Goal: Task Accomplishment & Management: Use online tool/utility

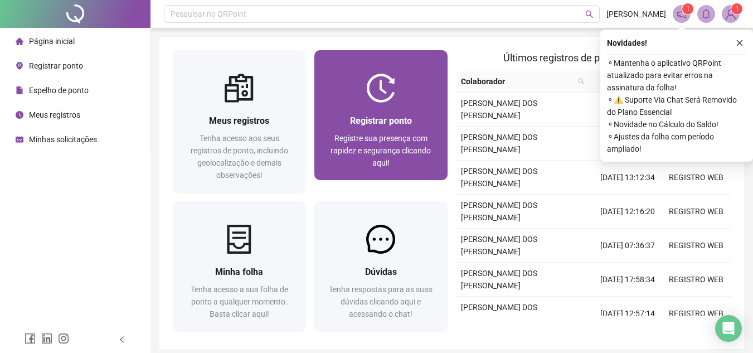
click at [392, 112] on div "Registrar ponto Registre sua presença com rapidez e segurança clicando aqui!" at bounding box center [380, 141] width 133 height 77
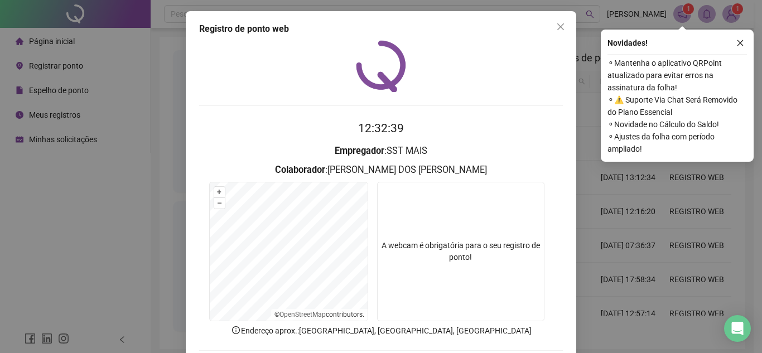
scroll to position [58, 0]
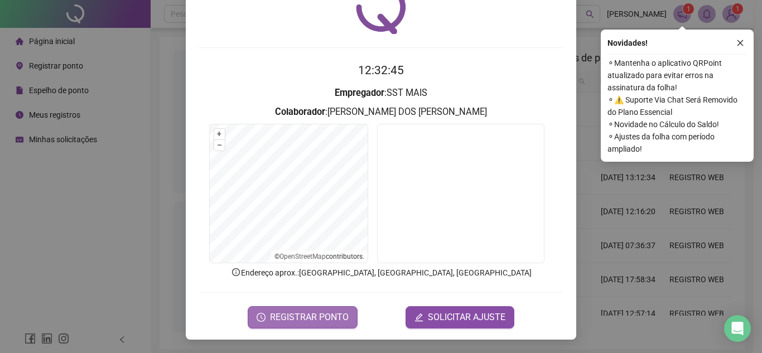
click at [321, 318] on span "REGISTRAR PONTO" at bounding box center [309, 317] width 79 height 13
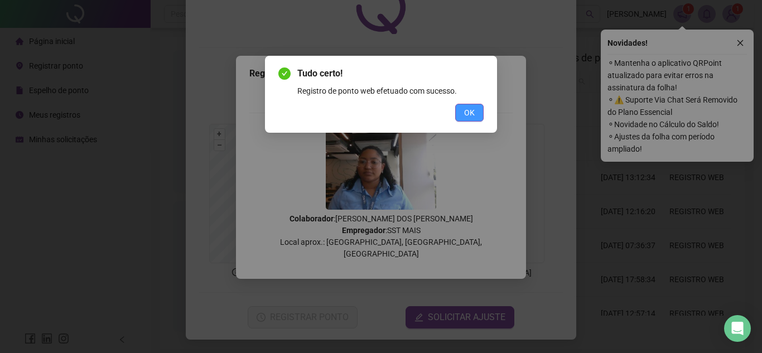
click at [474, 109] on span "OK" at bounding box center [469, 112] width 11 height 12
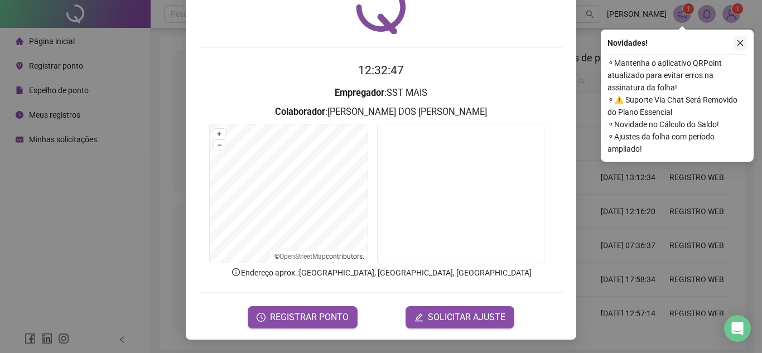
click at [738, 44] on icon "close" at bounding box center [740, 43] width 8 height 8
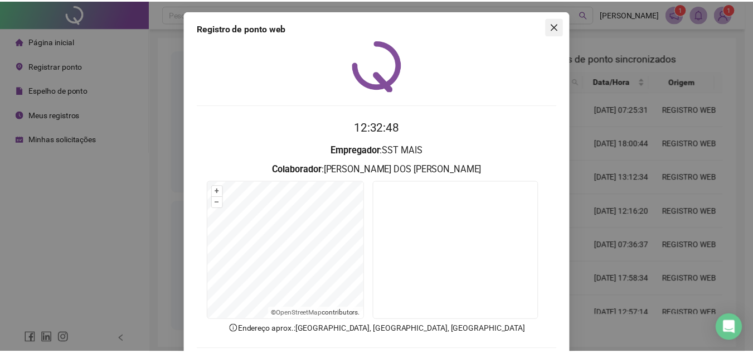
scroll to position [0, 0]
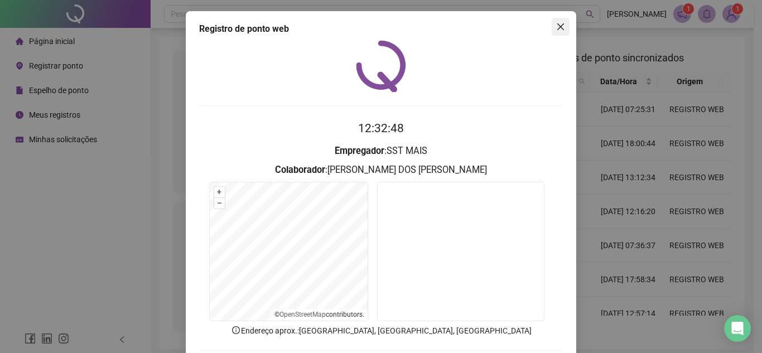
click at [556, 23] on icon "close" at bounding box center [560, 26] width 9 height 9
